Goal: Task Accomplishment & Management: Use online tool/utility

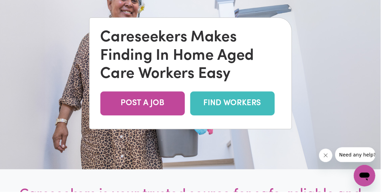
scroll to position [56, 0]
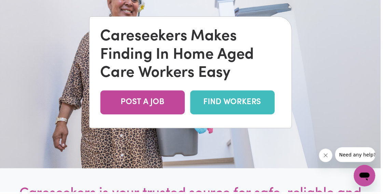
click at [240, 116] on link "FIND WORKERS" at bounding box center [234, 103] width 85 height 24
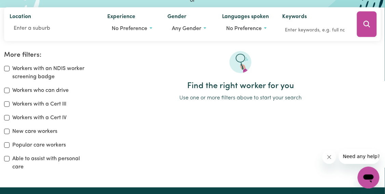
scroll to position [93, 0]
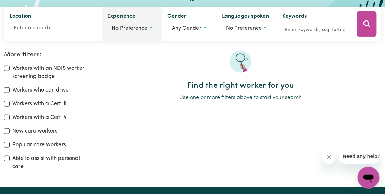
click at [143, 28] on span "No preference" at bounding box center [130, 28] width 36 height 5
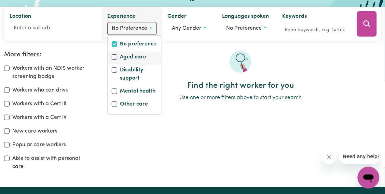
click at [131, 54] on label "Aged care" at bounding box center [133, 58] width 26 height 10
click at [117, 54] on input "Aged care" at bounding box center [114, 56] width 5 height 5
checkbox input "true"
checkbox input "false"
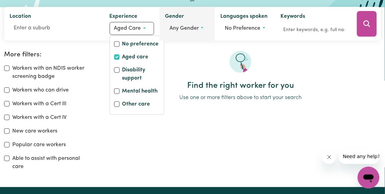
click at [200, 28] on button "Any gender" at bounding box center [187, 28] width 44 height 13
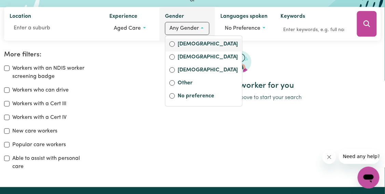
click at [188, 45] on label "[DEMOGRAPHIC_DATA]" at bounding box center [208, 45] width 60 height 10
click at [175, 45] on input "[DEMOGRAPHIC_DATA]" at bounding box center [171, 43] width 5 height 5
radio input "true"
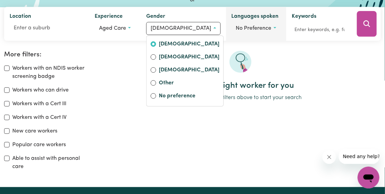
click at [264, 28] on button "No preference" at bounding box center [255, 28] width 49 height 13
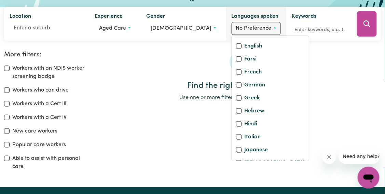
scroll to position [123, 0]
click at [246, 52] on label "English" at bounding box center [253, 47] width 18 height 10
click at [241, 49] on input "English" at bounding box center [238, 45] width 5 height 5
checkbox input "true"
checkbox input "false"
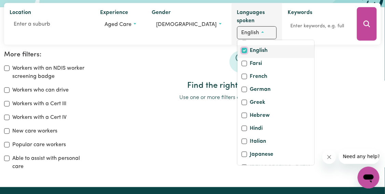
scroll to position [89, 0]
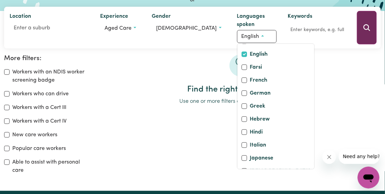
click at [365, 29] on icon "Search" at bounding box center [366, 27] width 6 height 6
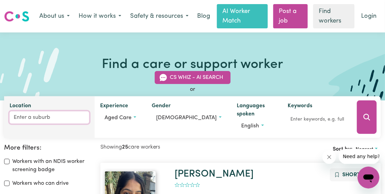
click at [37, 120] on input "Location" at bounding box center [50, 117] width 80 height 12
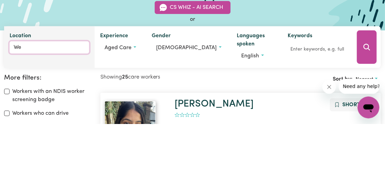
type input "[PERSON_NAME]"
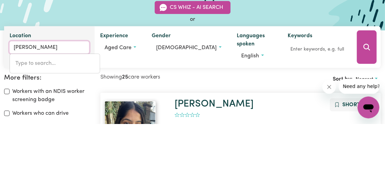
type input "[GEOGRAPHIC_DATA], [GEOGRAPHIC_DATA], 3799"
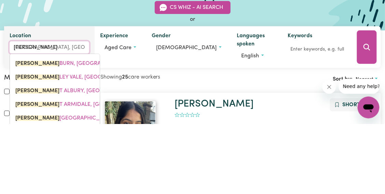
type input "West"
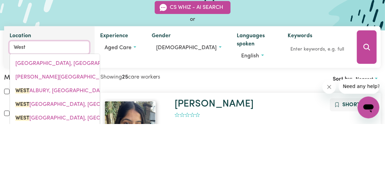
type input "[GEOGRAPHIC_DATA], [GEOGRAPHIC_DATA], 2640"
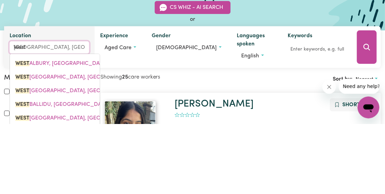
type input "West p"
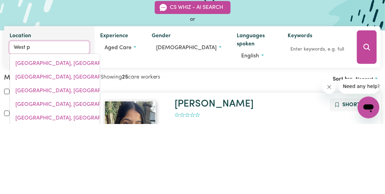
type input "[GEOGRAPHIC_DATA], [GEOGRAPHIC_DATA], 2125"
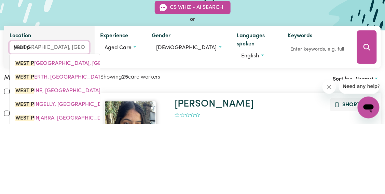
type input "West py"
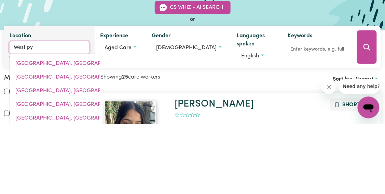
type input "West pyMBLE, [GEOGRAPHIC_DATA], 2073"
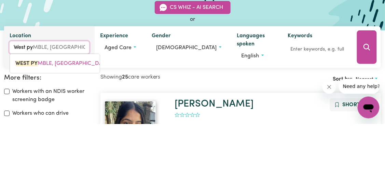
type input "West pym"
type input "West pymBLE, [GEOGRAPHIC_DATA], 2073"
type input "West pymb"
type input "West pymbLE, [GEOGRAPHIC_DATA], 2073"
type input "West pymbl"
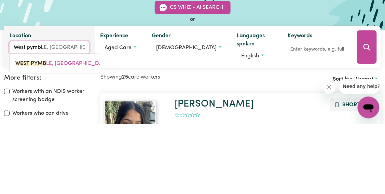
type input "West pymblE, [GEOGRAPHIC_DATA], 2073"
type input "West pymble"
type input "West pymble, [GEOGRAPHIC_DATA], 2073"
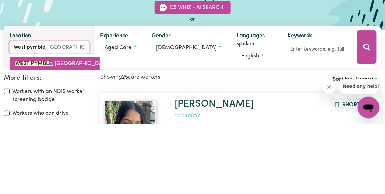
click at [69, 132] on span "WEST PYMBLE , [GEOGRAPHIC_DATA], 2073" at bounding box center [69, 133] width 109 height 5
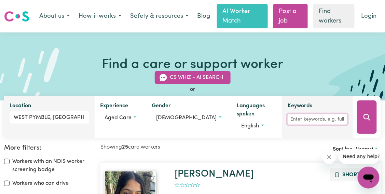
click at [314, 119] on input "Keywords" at bounding box center [317, 119] width 60 height 11
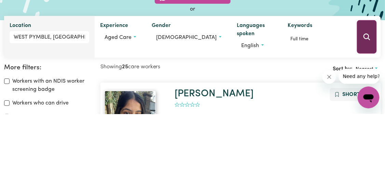
click at [370, 117] on button "Search" at bounding box center [367, 116] width 20 height 33
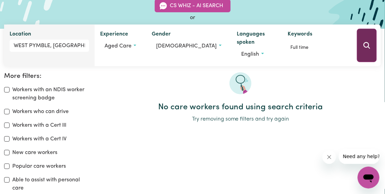
scroll to position [71, 0]
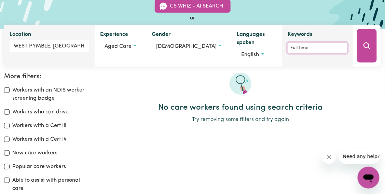
click at [312, 49] on input "Full time" at bounding box center [317, 48] width 60 height 11
type input "F"
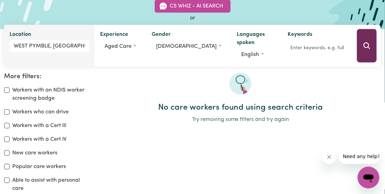
click at [366, 47] on icon "Search" at bounding box center [366, 45] width 6 height 6
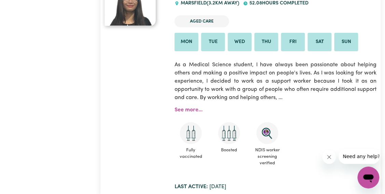
scroll to position [1859, 0]
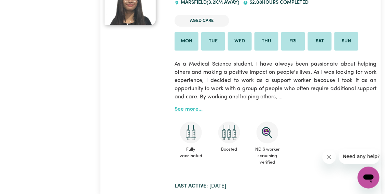
click at [186, 107] on link "See more..." at bounding box center [188, 109] width 28 height 5
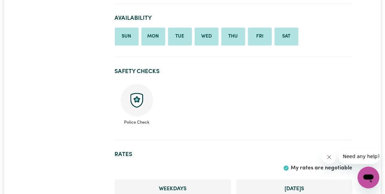
scroll to position [343, 0]
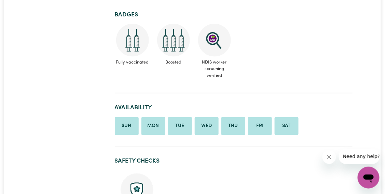
scroll to position [0, 0]
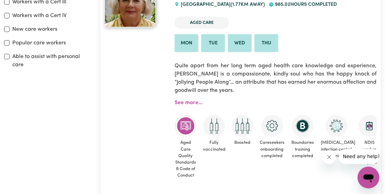
scroll to position [197, 0]
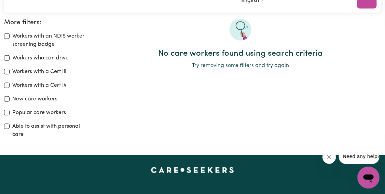
scroll to position [122, 0]
